Goal: Information Seeking & Learning: Learn about a topic

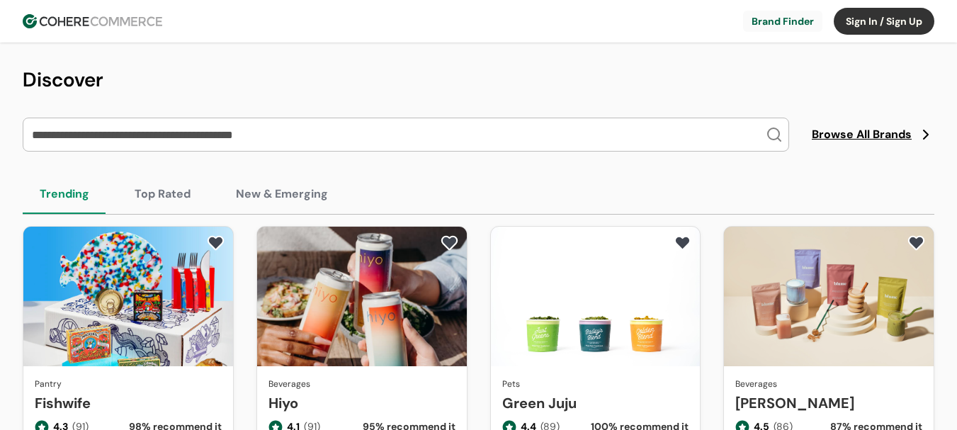
click at [263, 136] on input "search" at bounding box center [397, 134] width 736 height 33
paste input "********"
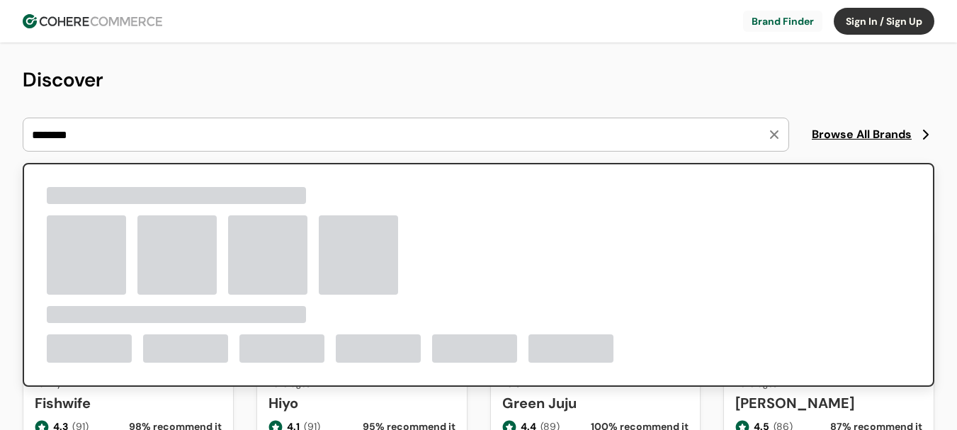
type input "********"
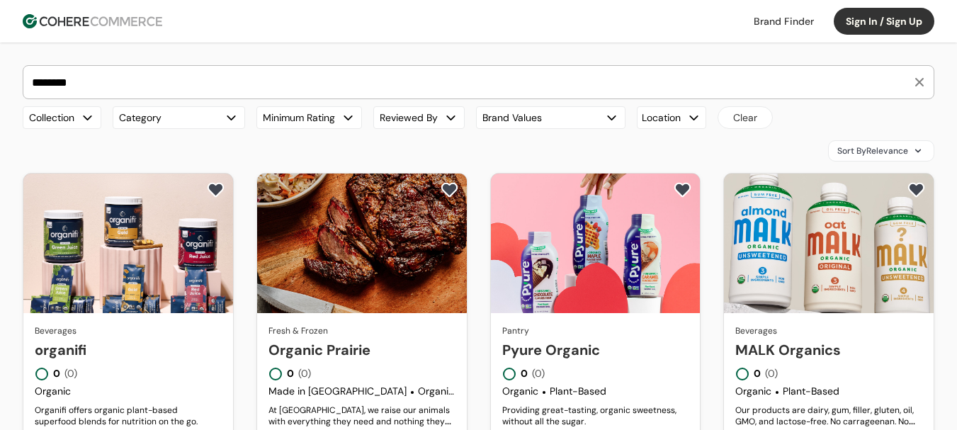
click at [120, 339] on link "organifi" at bounding box center [128, 349] width 187 height 21
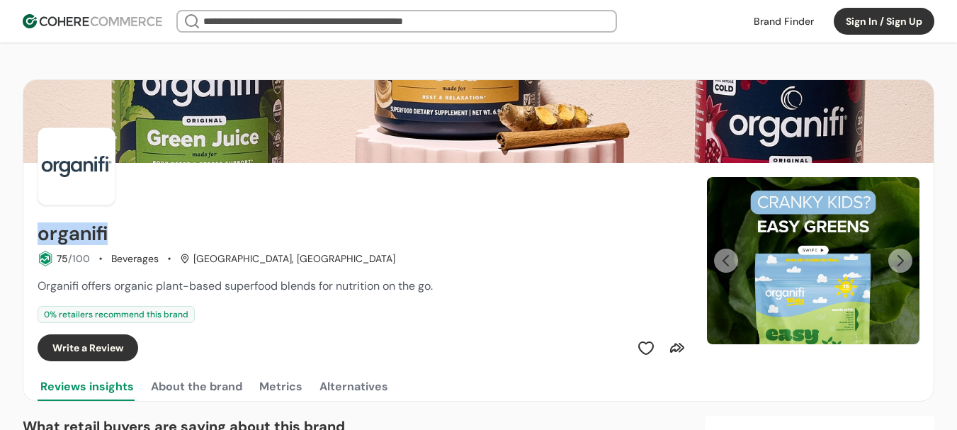
drag, startPoint x: 40, startPoint y: 233, endPoint x: 162, endPoint y: 237, distance: 121.9
click at [162, 238] on div "organifi" at bounding box center [364, 233] width 652 height 23
copy h2 "organifi"
drag, startPoint x: 224, startPoint y: 287, endPoint x: 318, endPoint y: 285, distance: 93.5
click at [318, 285] on span "Organifi offers organic plant-based superfood blends for nutrition on the go." at bounding box center [235, 285] width 395 height 15
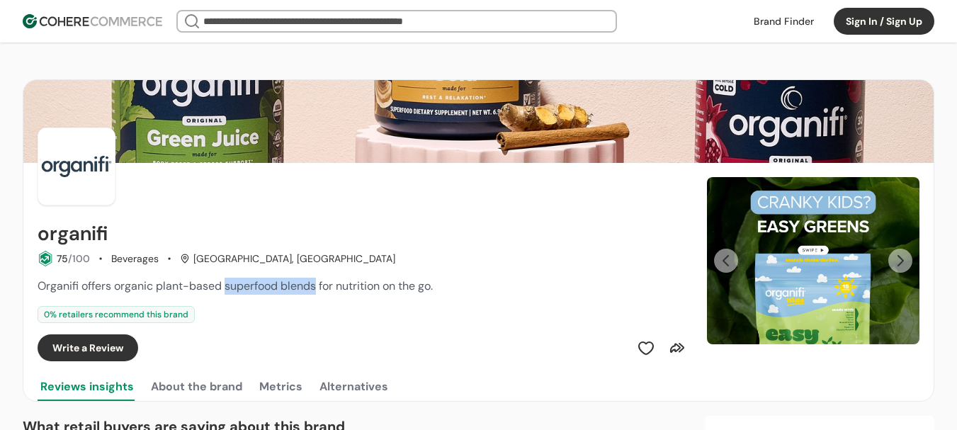
copy span "superfood blends"
click at [909, 258] on button "Next Slide" at bounding box center [900, 261] width 24 height 24
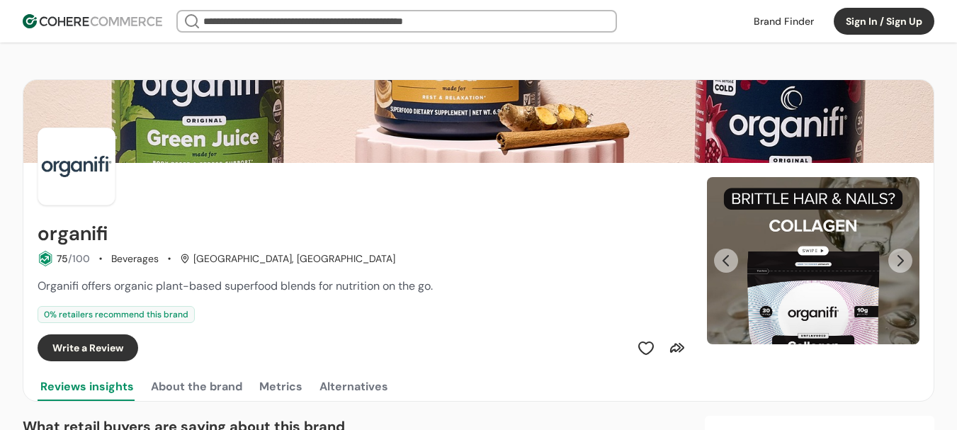
click at [909, 258] on button "Next Slide" at bounding box center [900, 261] width 24 height 24
